Goal: Task Accomplishment & Management: Manage account settings

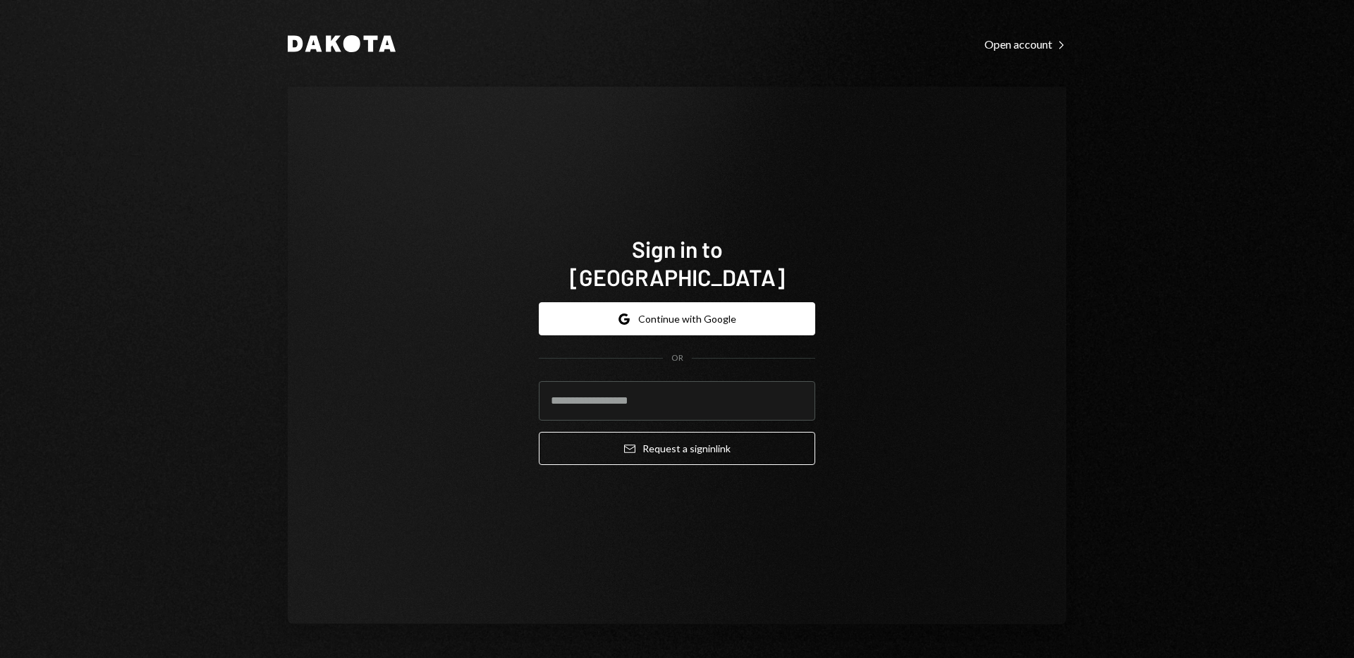
type input "*"
click at [691, 305] on button "Google Continue with Google" at bounding box center [677, 318] width 276 height 33
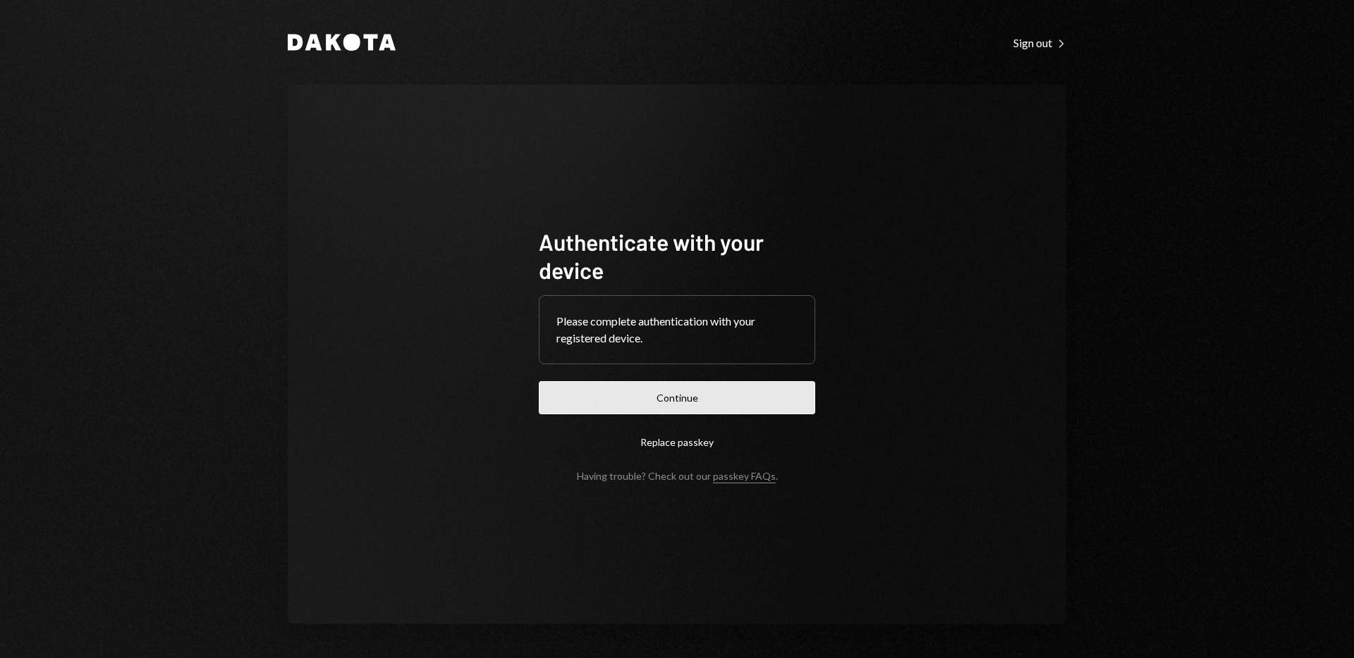
click at [658, 389] on button "Continue" at bounding box center [677, 397] width 276 height 33
